Goal: Use online tool/utility: Utilize a website feature to perform a specific function

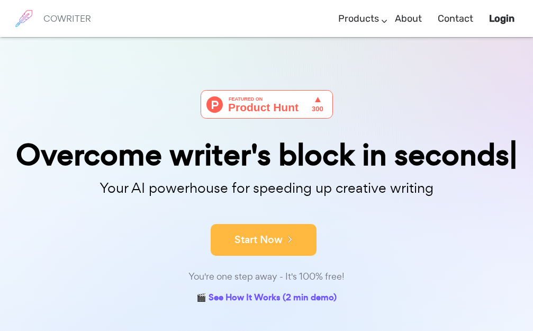
click at [290, 247] on button "Start Now" at bounding box center [264, 240] width 106 height 32
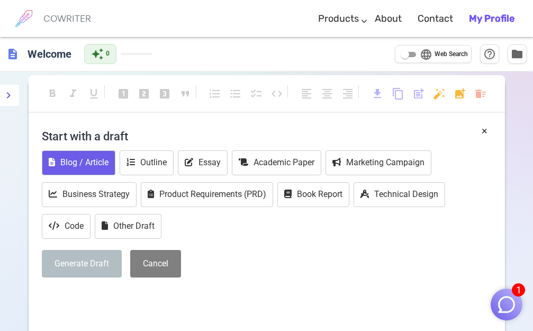
click at [105, 158] on button "Blog / Article" at bounding box center [79, 162] width 74 height 25
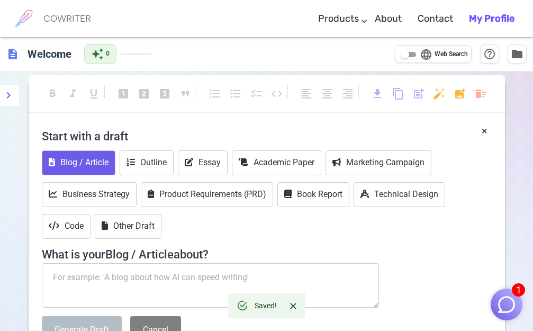
scroll to position [106, 0]
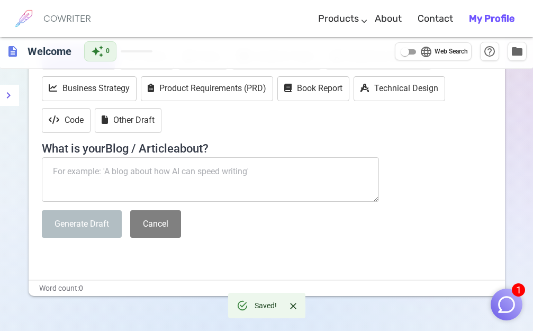
click at [191, 168] on textarea at bounding box center [211, 179] width 338 height 45
drag, startPoint x: 191, startPoint y: 166, endPoint x: 256, endPoint y: 173, distance: 64.9
click at [255, 178] on textarea at bounding box center [211, 179] width 338 height 45
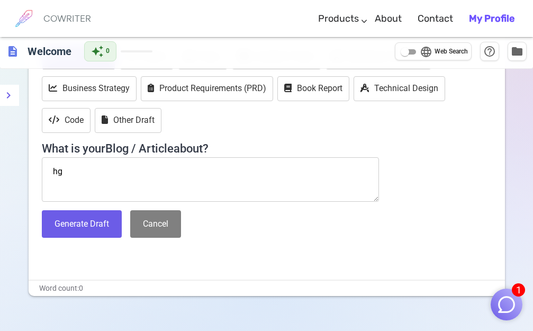
type textarea "h"
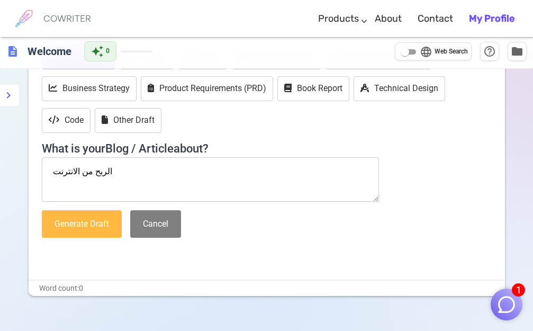
type textarea "الربح من الانترنت"
click at [119, 224] on button "Generate Draft" at bounding box center [82, 224] width 80 height 28
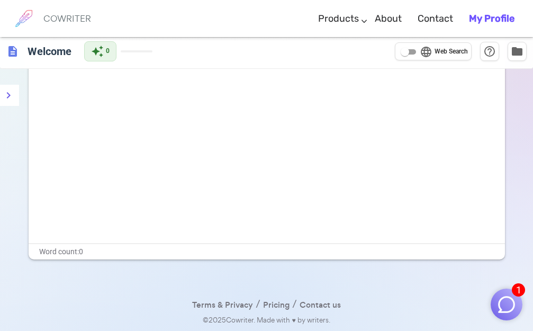
scroll to position [0, 0]
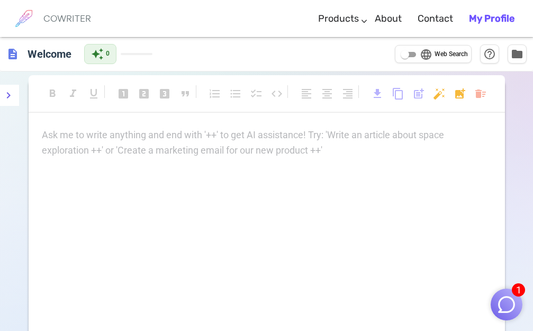
click at [214, 143] on div "Ask me to write anything and end with '++' to get AI assistance! Try: 'Write an…" at bounding box center [267, 143] width 450 height 31
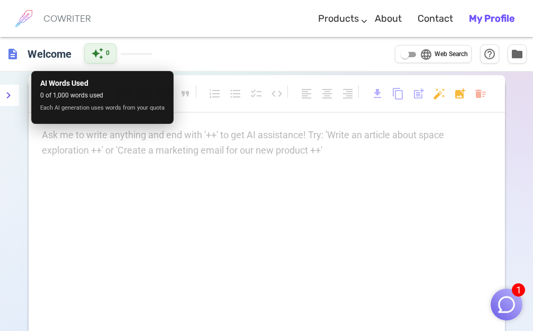
click at [104, 50] on span "auto_awesome" at bounding box center [97, 53] width 13 height 13
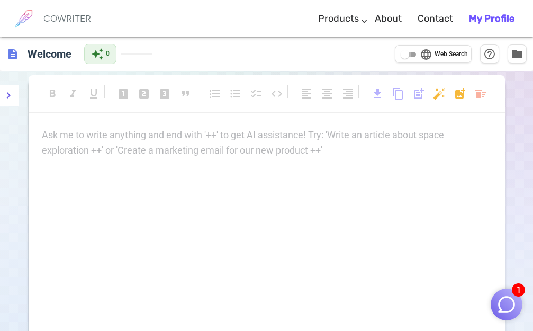
click at [412, 53] on input "language Web Search" at bounding box center [405, 54] width 38 height 13
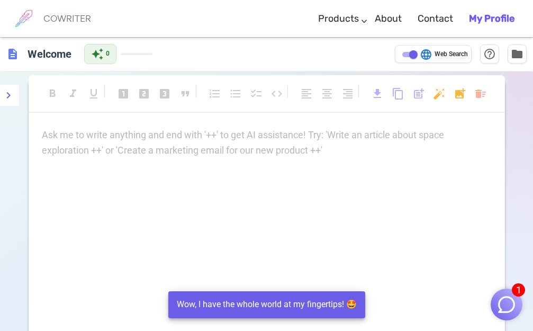
click at [435, 54] on span "Web Search" at bounding box center [451, 54] width 33 height 11
click at [433, 54] on input "language Web Search" at bounding box center [414, 54] width 38 height 13
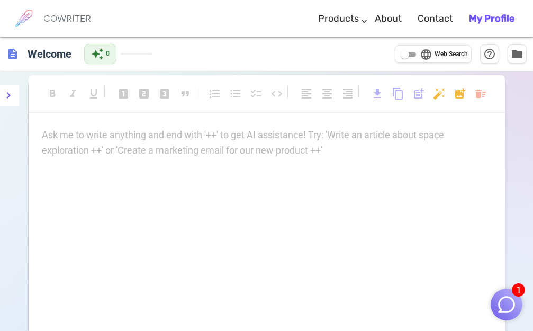
click at [432, 54] on span "language" at bounding box center [426, 54] width 13 height 13
click at [424, 54] on input "language Web Search" at bounding box center [405, 54] width 38 height 13
checkbox input "true"
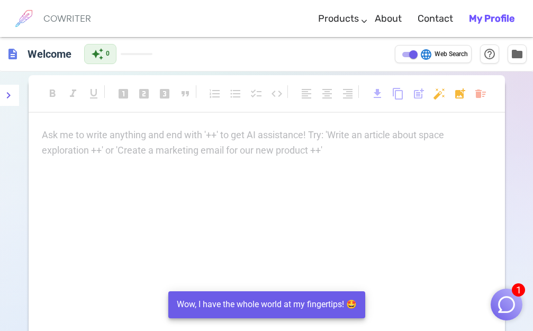
click at [519, 306] on button "1" at bounding box center [507, 305] width 32 height 32
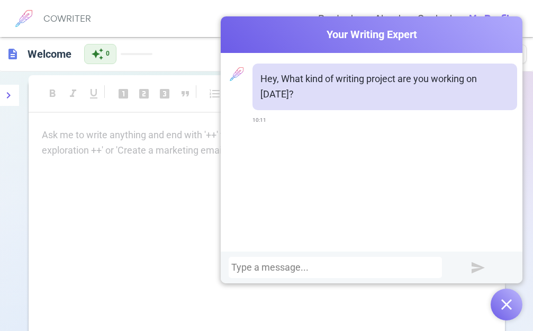
click at [155, 186] on div "Ask me to write anything and end with '++' to get AI assistance! Try: 'Write an…" at bounding box center [267, 234] width 477 height 212
click at [517, 309] on button "button" at bounding box center [507, 305] width 32 height 32
